Goal: Obtain resource: Obtain resource

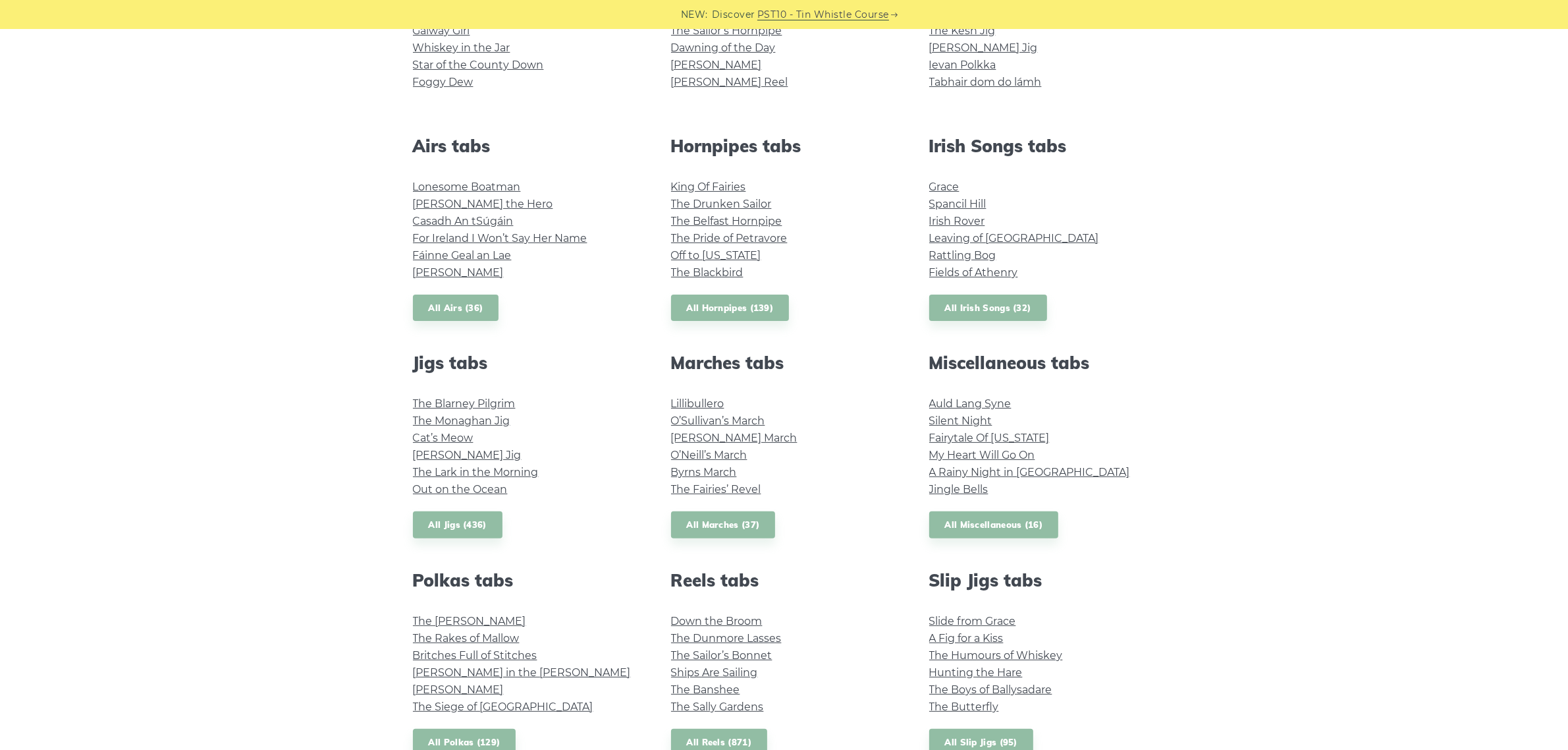
scroll to position [494, 0]
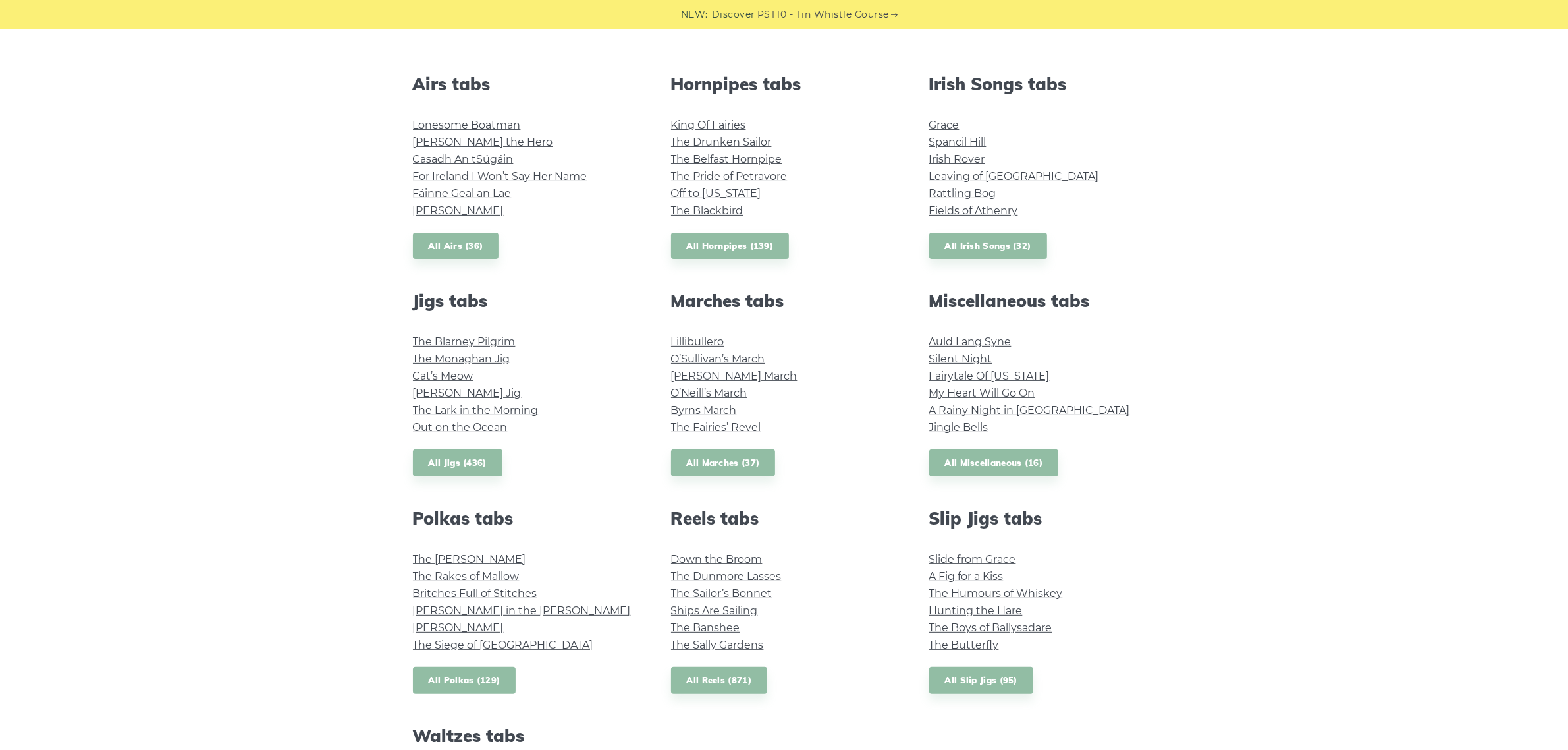
click at [455, 674] on link "All Polkas (129)" at bounding box center [465, 680] width 104 height 27
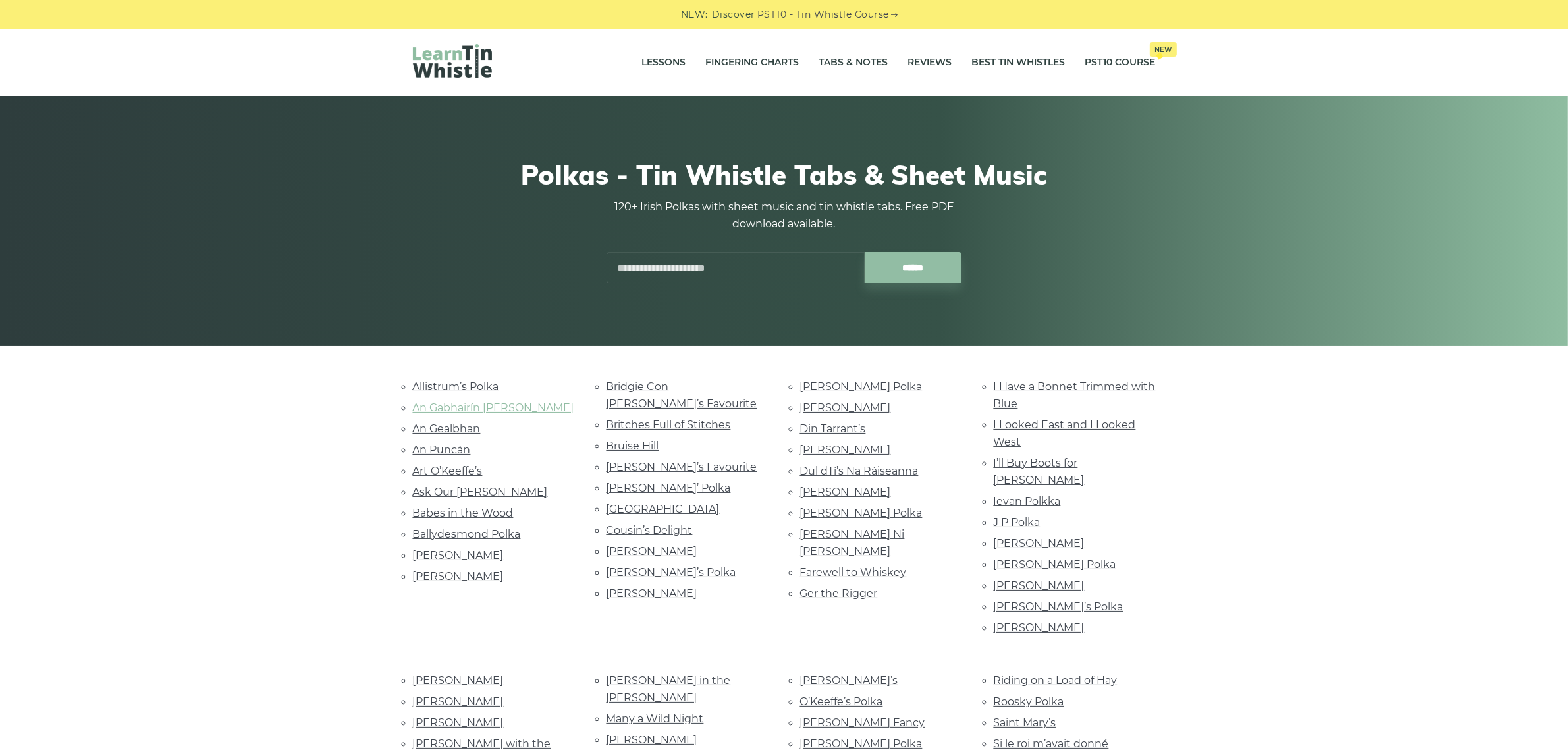
click at [469, 411] on link "An Gabhairín [PERSON_NAME]" at bounding box center [494, 407] width 162 height 12
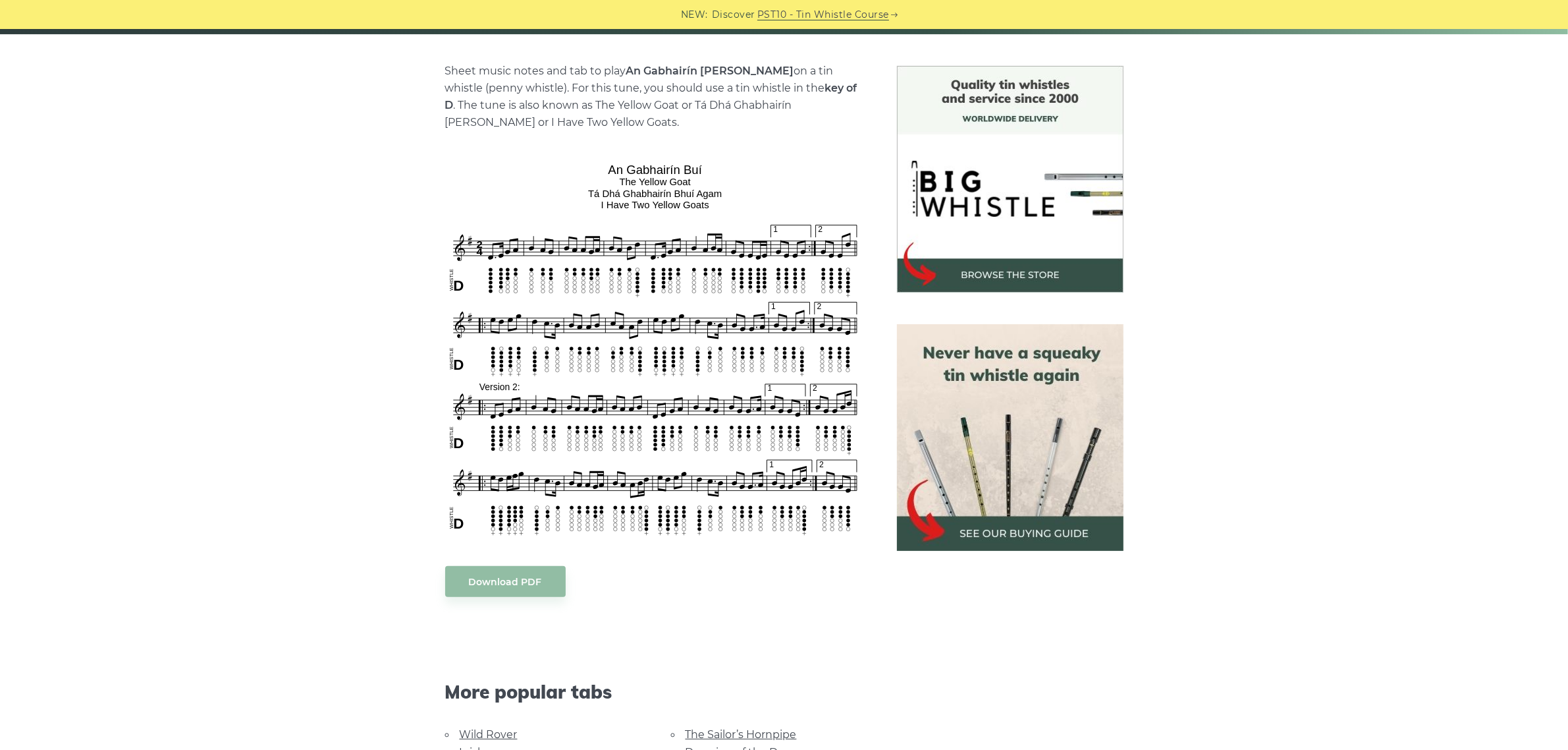
scroll to position [330, 0]
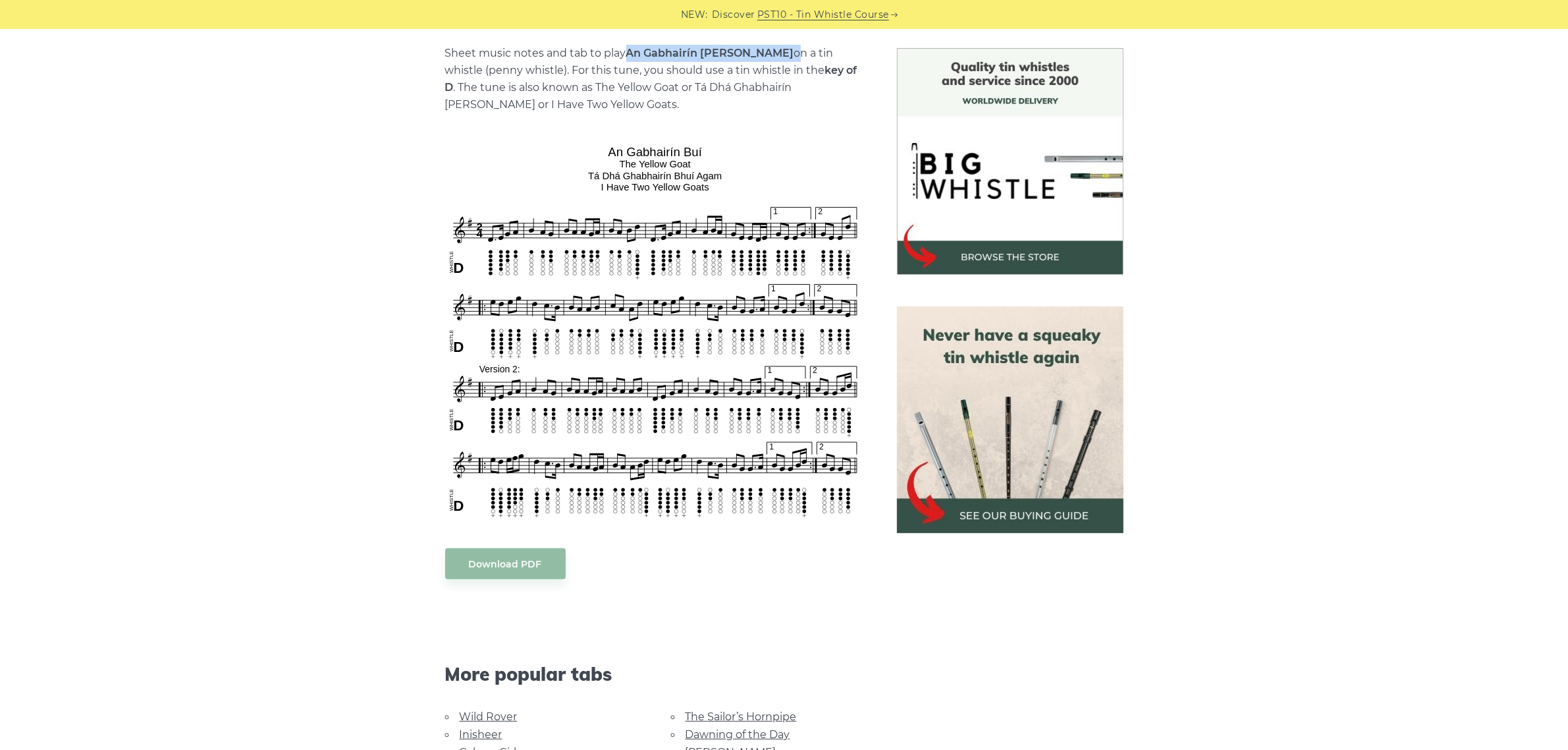
drag, startPoint x: 722, startPoint y: 51, endPoint x: 627, endPoint y: 51, distance: 95.0
click at [627, 51] on p "Sheet music notes and tab to play An Gabhairín Buí on a tin whistle (penny whis…" at bounding box center [656, 79] width 420 height 69
copy p "An Gabhairín [PERSON_NAME]"
